Goal: Check status: Check status

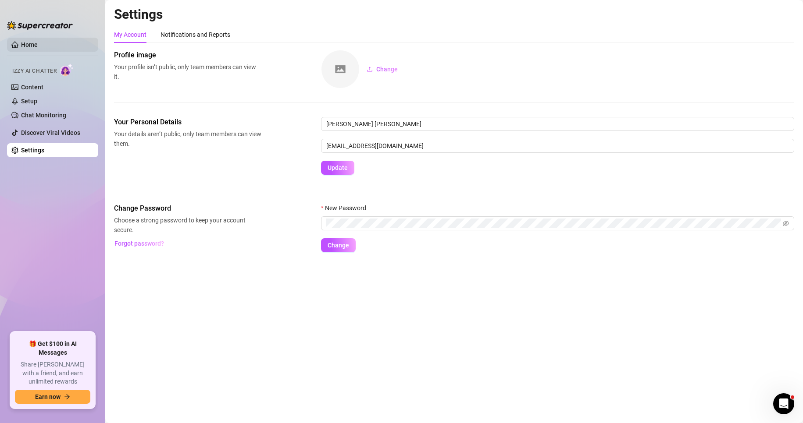
click at [22, 45] on link "Home" at bounding box center [29, 44] width 17 height 7
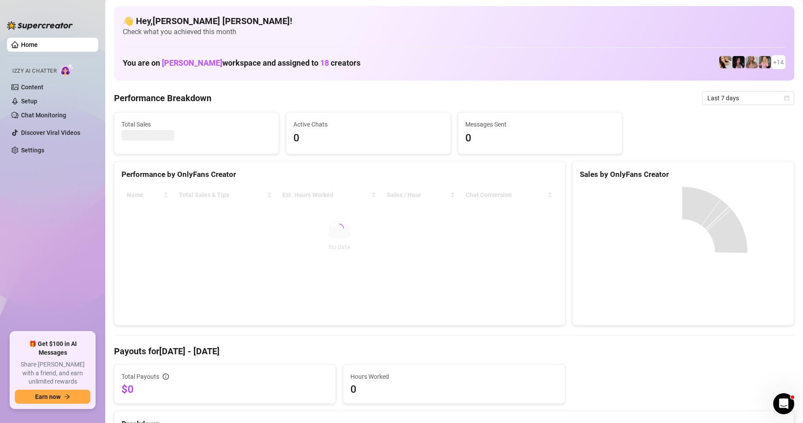
click at [25, 46] on link "Home" at bounding box center [29, 44] width 17 height 7
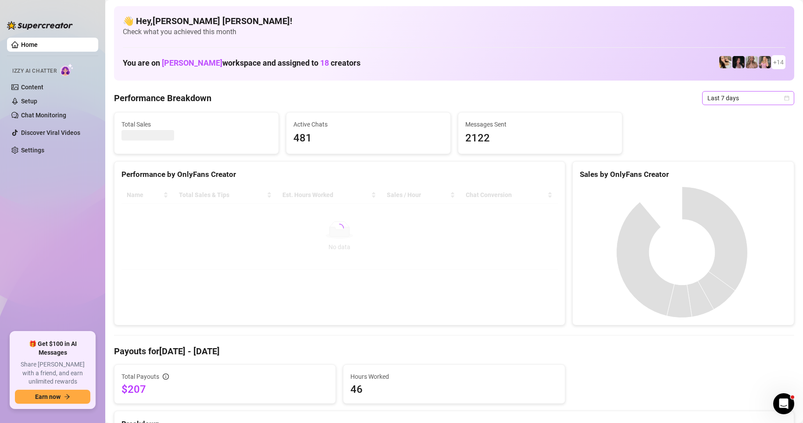
click at [778, 102] on span "Last 7 days" at bounding box center [748, 98] width 82 height 13
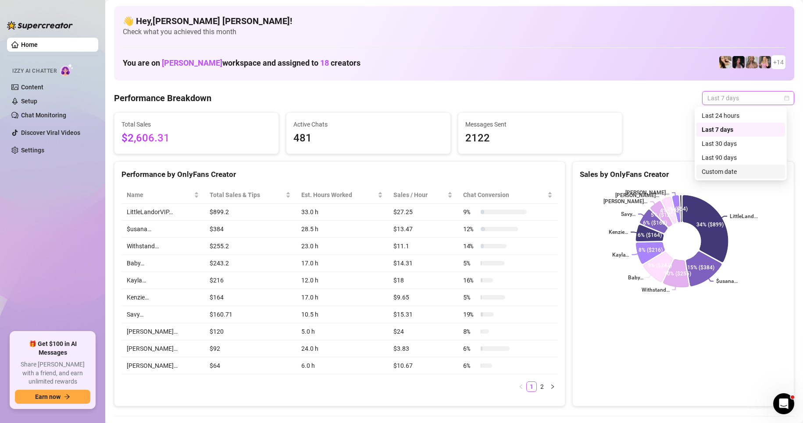
click at [733, 174] on div "Custom date" at bounding box center [740, 172] width 78 height 10
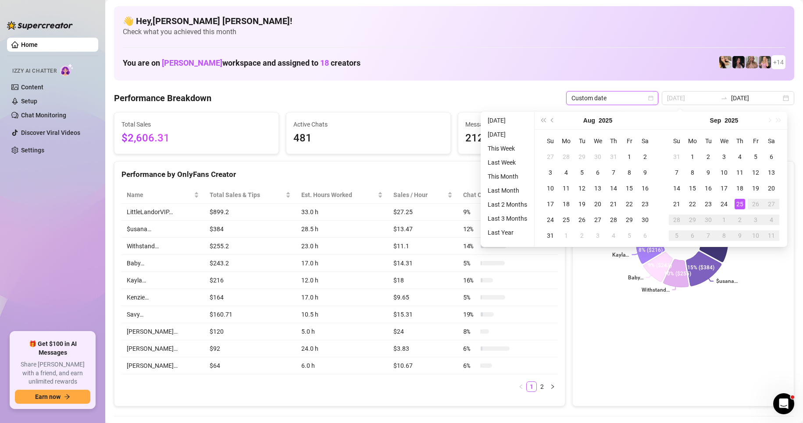
type input "[DATE]"
click at [737, 203] on div "25" at bounding box center [739, 204] width 11 height 11
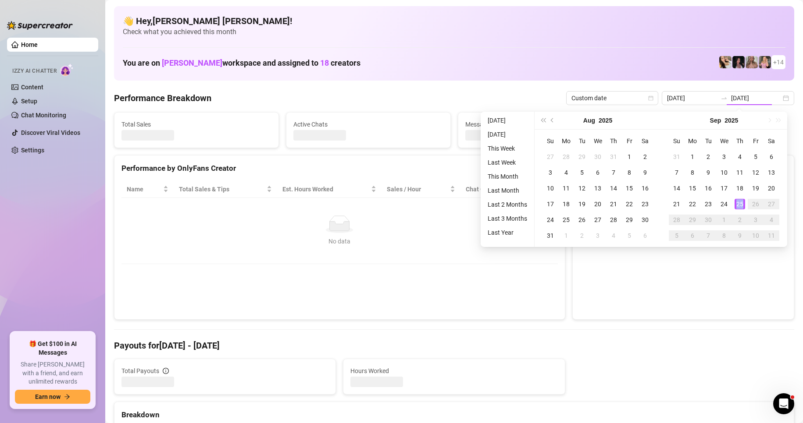
type input "[DATE]"
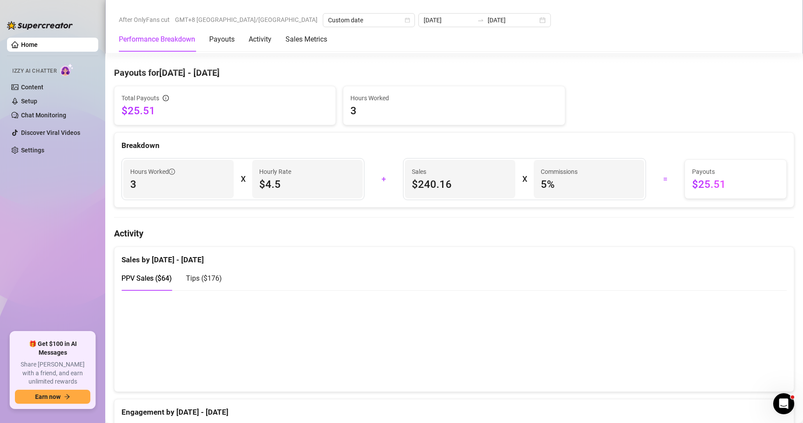
scroll to position [307, 0]
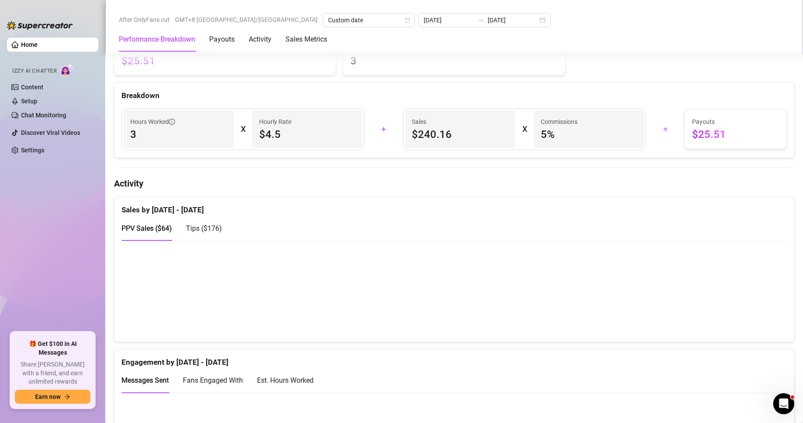
click at [213, 233] on div "Tips ( $176 )" at bounding box center [204, 228] width 36 height 11
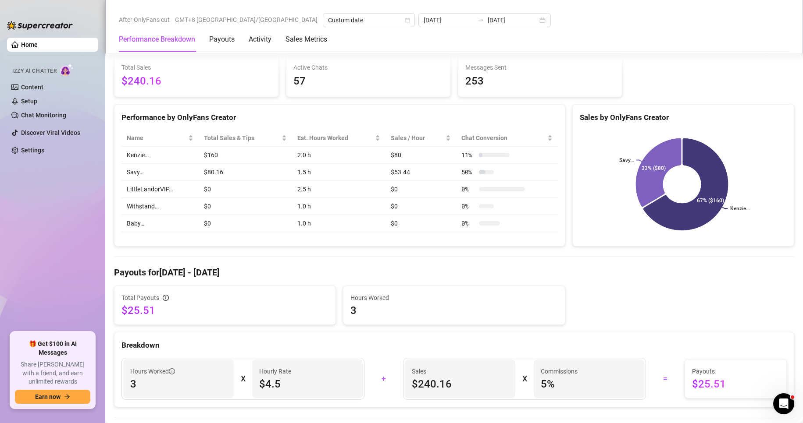
scroll to position [0, 0]
